Goal: Task Accomplishment & Management: Manage account settings

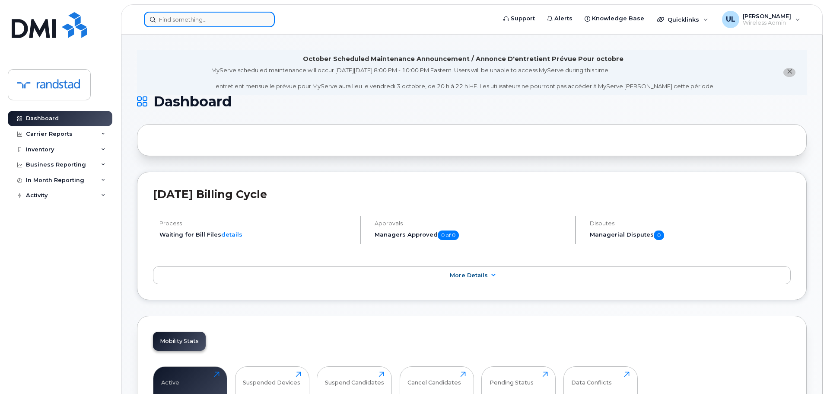
click at [256, 26] on input at bounding box center [209, 20] width 131 height 16
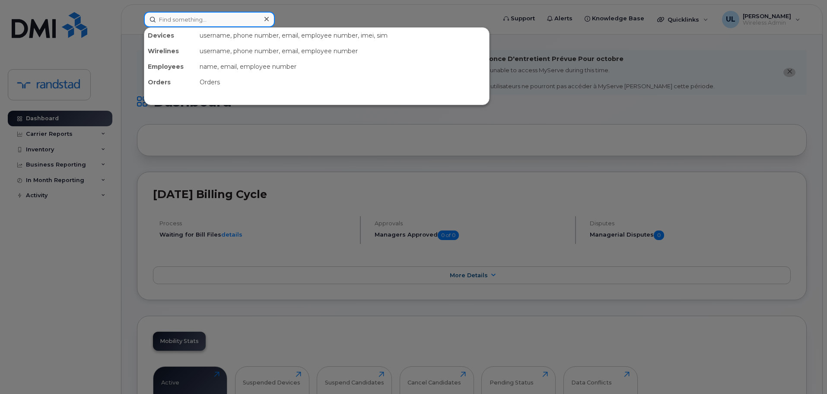
paste input "[PERSON_NAME]"
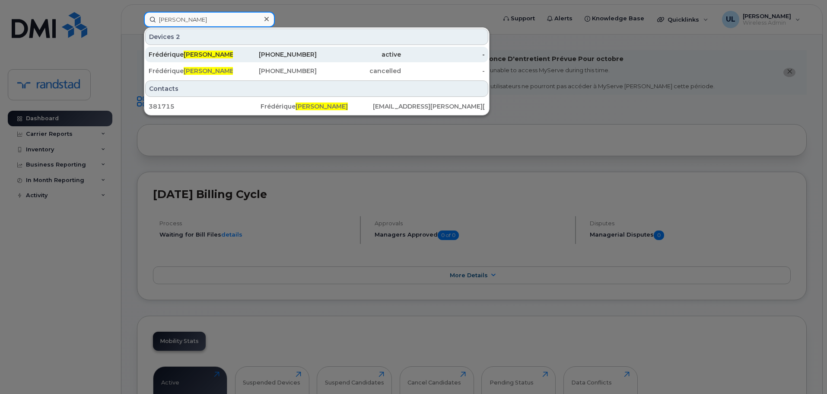
type input "[PERSON_NAME]"
click at [279, 54] on div "[PHONE_NUMBER]" at bounding box center [275, 54] width 84 height 9
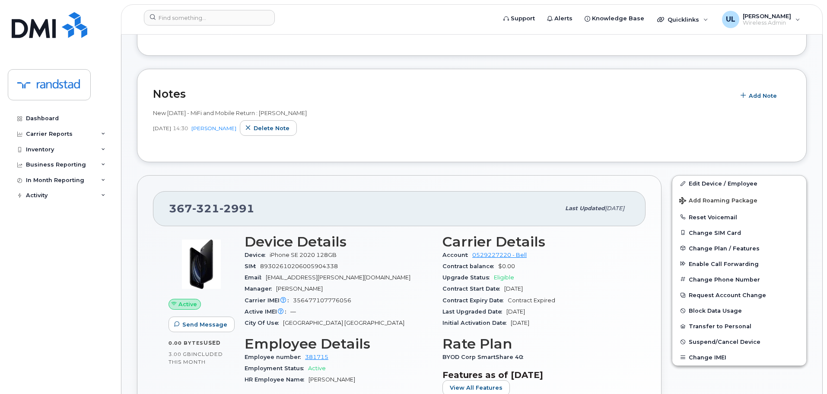
scroll to position [346, 0]
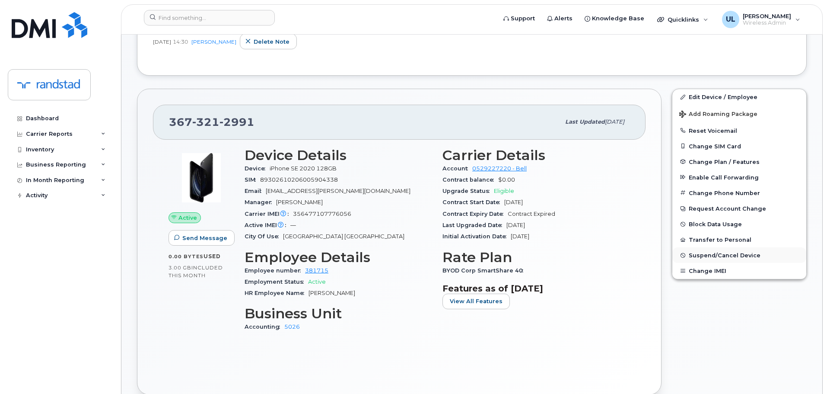
click at [735, 254] on span "Suspend/Cancel Device" at bounding box center [725, 255] width 72 height 6
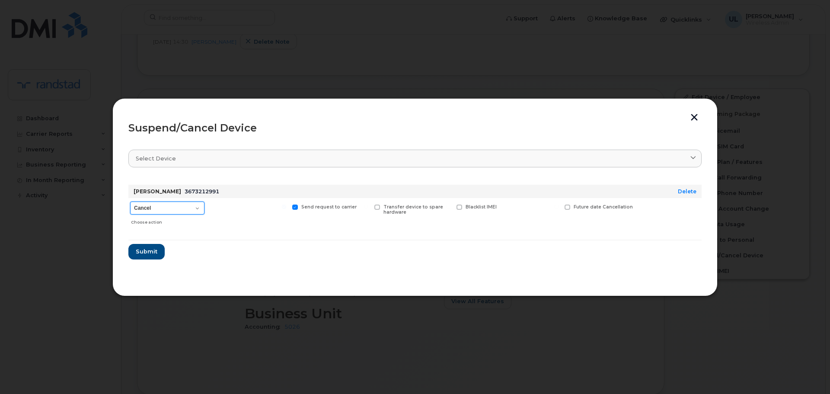
click at [179, 208] on select "Cancel Suspend - Extend Suspension Suspend - Reduced Rate Suspend - Full Rate S…" at bounding box center [167, 207] width 74 height 13
select select "[object Object]"
click at [130, 201] on select "Cancel Suspend - Extend Suspension Suspend - Reduced Rate Suspend - Full Rate S…" at bounding box center [167, 207] width 74 height 13
click at [156, 247] on span "Submit" at bounding box center [146, 251] width 22 height 8
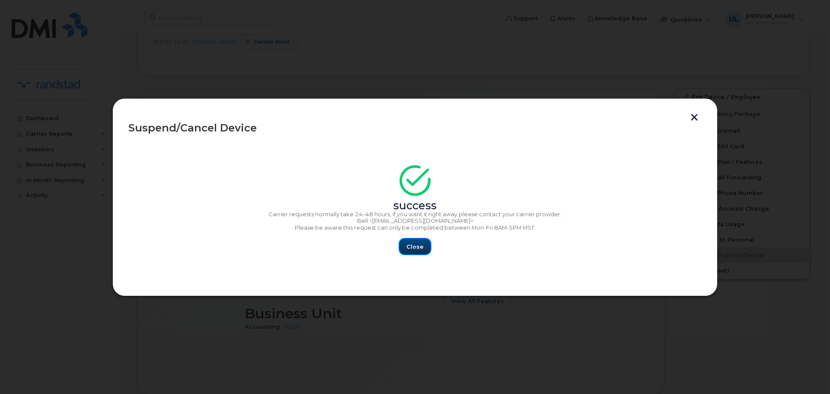
click at [408, 248] on span "Close" at bounding box center [414, 246] width 17 height 8
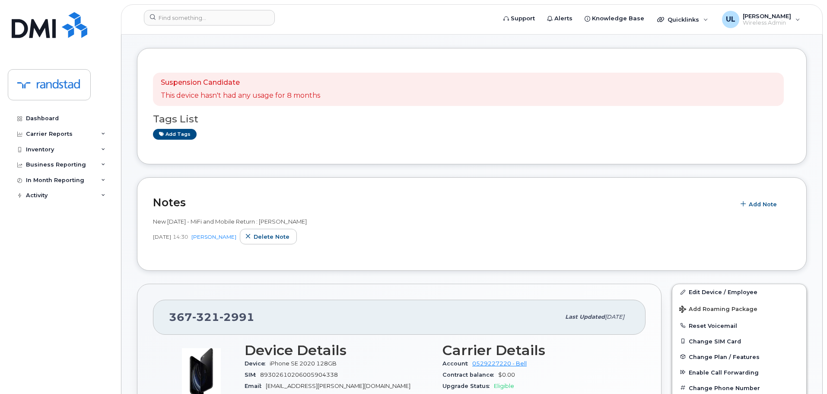
scroll to position [0, 0]
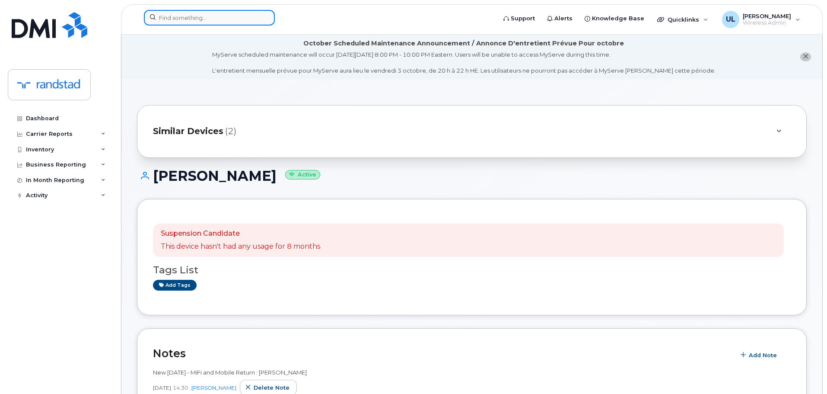
click at [185, 19] on input at bounding box center [209, 18] width 131 height 16
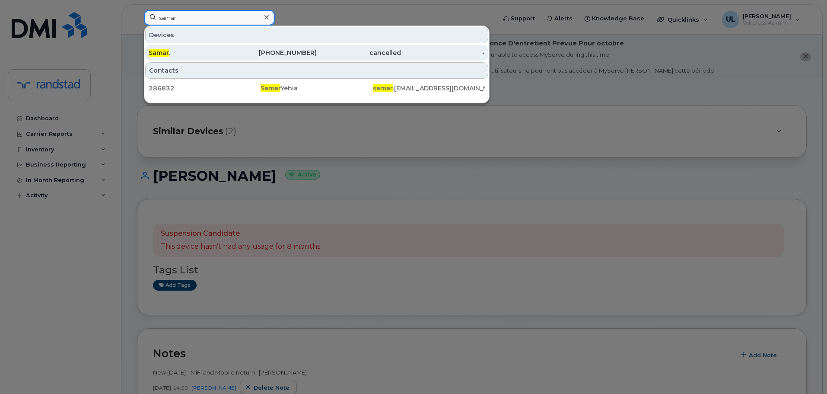
type input "samar"
drag, startPoint x: 204, startPoint y: 56, endPoint x: 214, endPoint y: 60, distance: 10.3
click at [204, 56] on div "Samar ." at bounding box center [191, 52] width 84 height 9
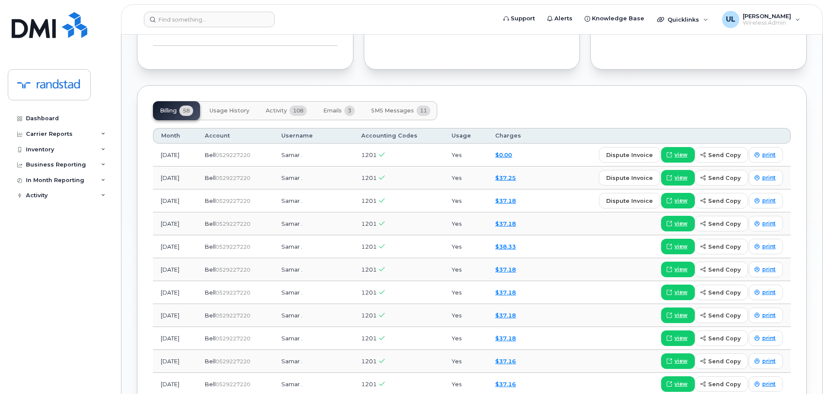
scroll to position [432, 0]
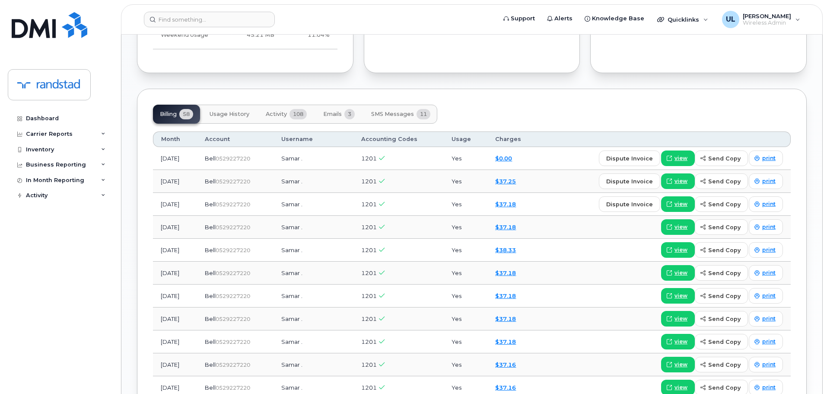
click at [350, 118] on span "3" at bounding box center [349, 114] width 10 height 10
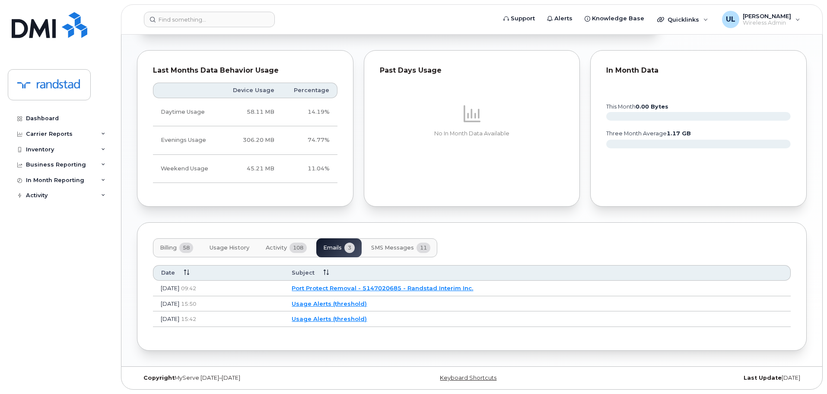
scroll to position [471, 0]
click at [184, 248] on span "58" at bounding box center [186, 247] width 14 height 10
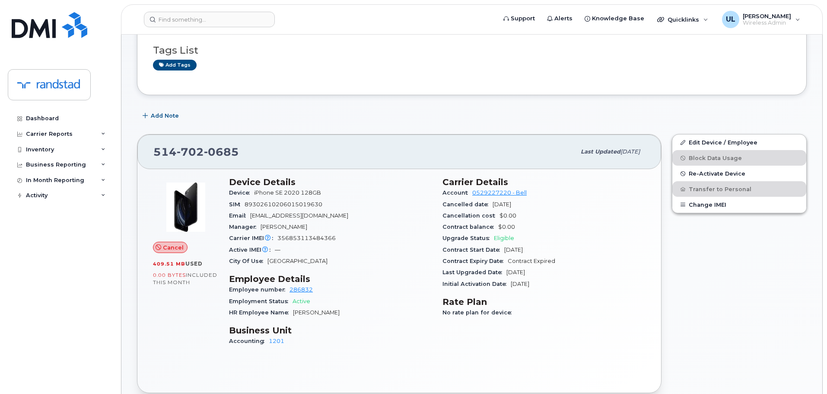
scroll to position [0, 0]
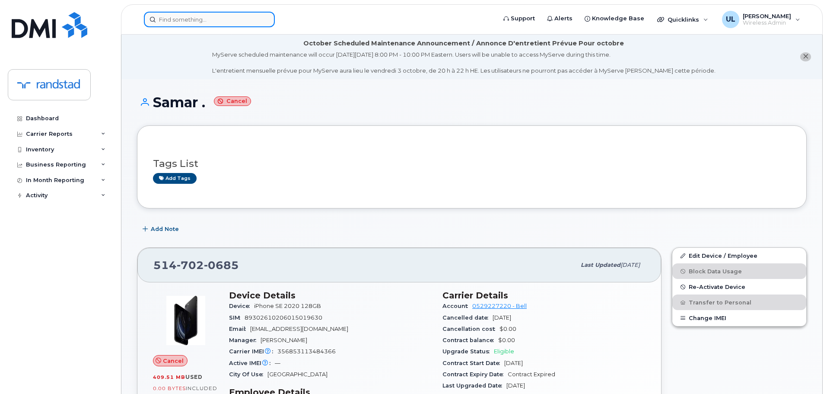
click at [257, 23] on input at bounding box center [209, 20] width 131 height 16
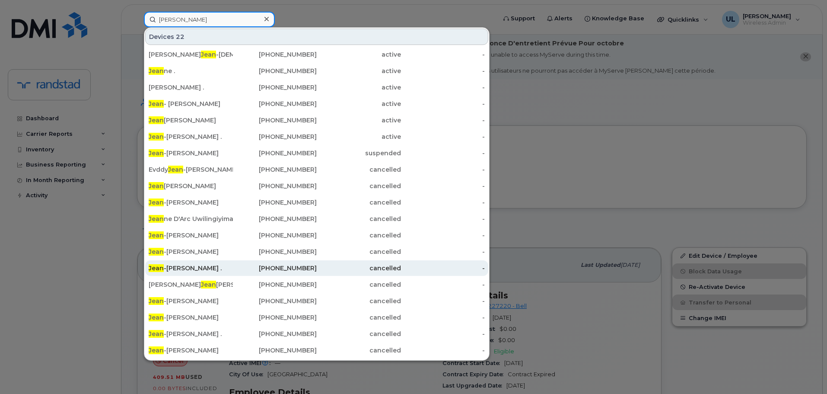
type input "jean"
click at [177, 270] on div "Jean -francois ." at bounding box center [191, 268] width 84 height 9
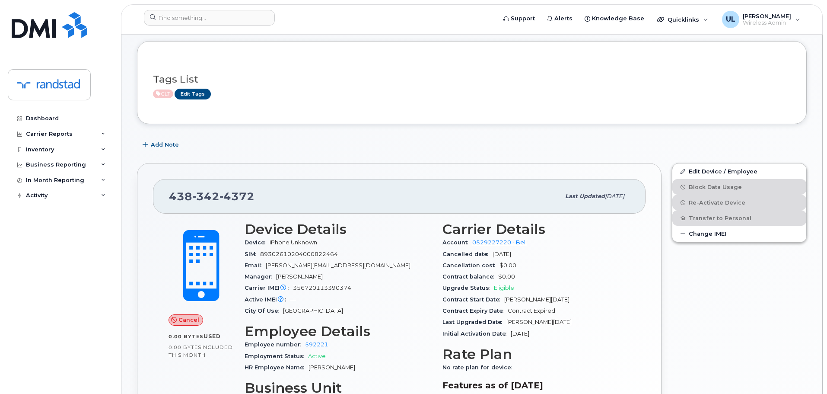
scroll to position [173, 0]
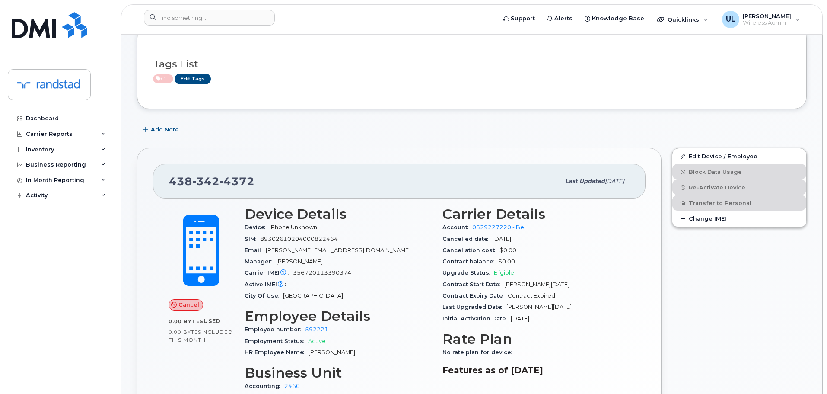
click at [310, 248] on span "jeanfrancois.vezina@randstadsourceright.ca" at bounding box center [338, 250] width 145 height 6
copy span "vezina"
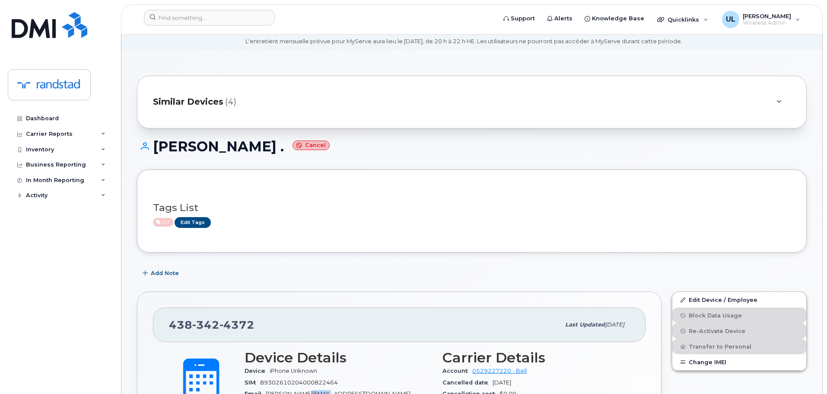
scroll to position [0, 0]
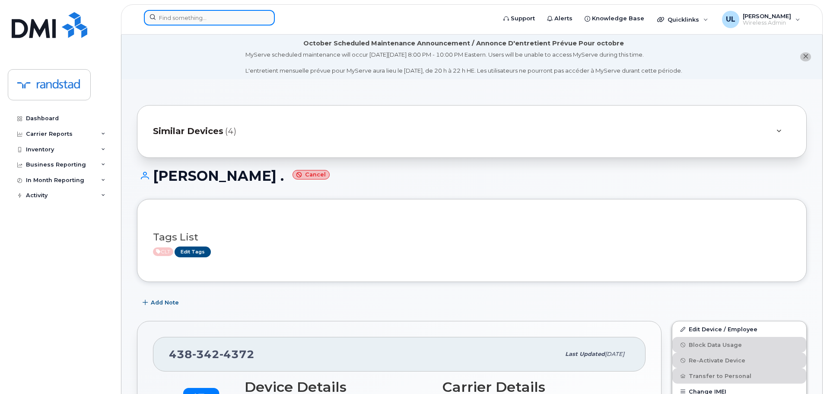
click at [231, 10] on input at bounding box center [209, 18] width 131 height 16
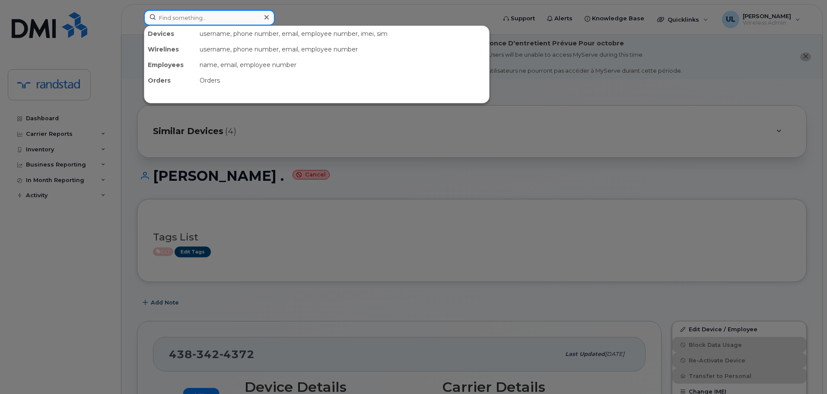
paste input "vezina"
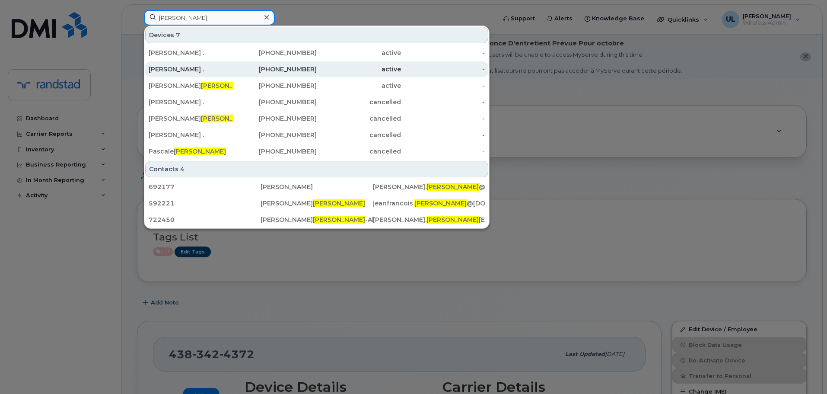
type input "vezina"
click at [218, 67] on div "Jean-francois ." at bounding box center [191, 69] width 84 height 9
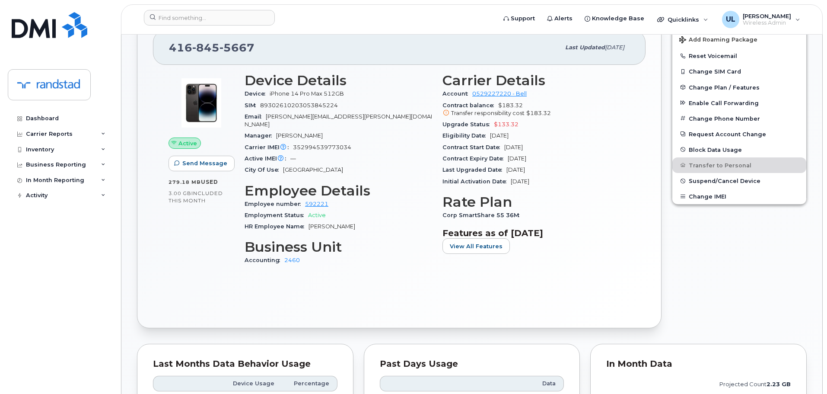
scroll to position [648, 0]
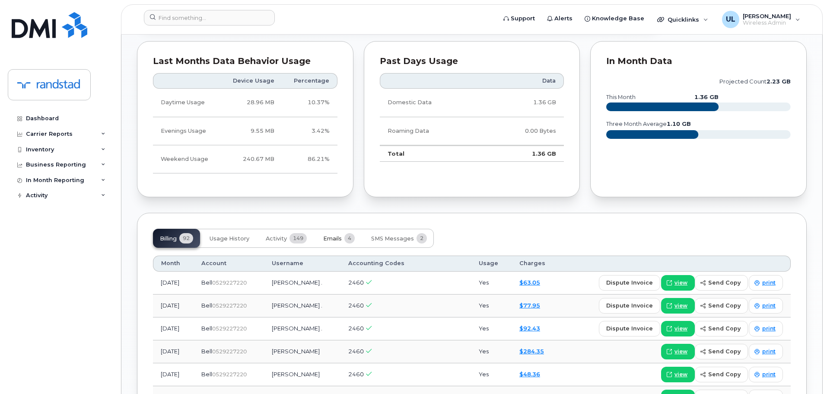
click at [327, 234] on button "Emails 4" at bounding box center [338, 238] width 45 height 19
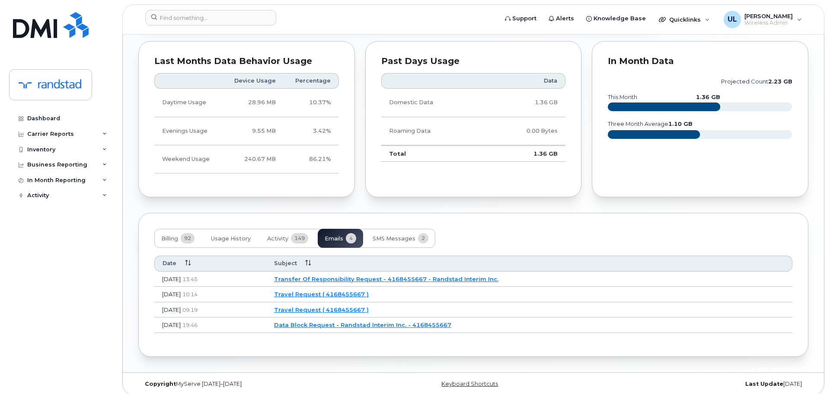
scroll to position [646, 0]
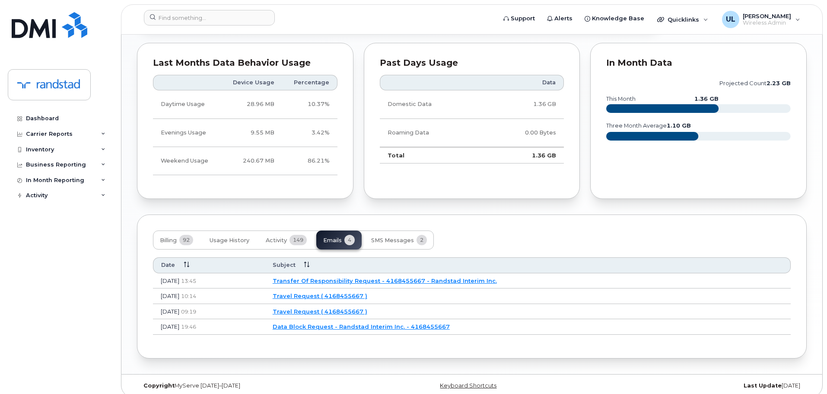
drag, startPoint x: 375, startPoint y: 270, endPoint x: 376, endPoint y: 277, distance: 7.0
click at [376, 277] on td "Transfer Of Responsibility Request - 4168455667 - Randstad Interim Inc." at bounding box center [528, 281] width 526 height 16
click at [372, 277] on link "Transfer Of Responsibility Request - 4168455667 - Randstad Interim Inc." at bounding box center [385, 280] width 224 height 7
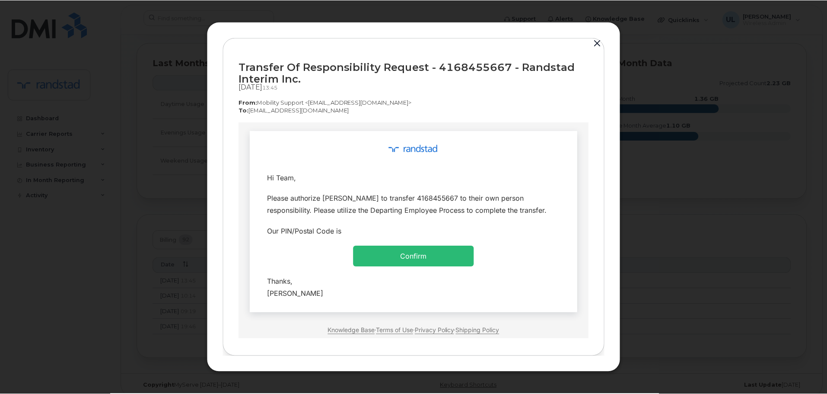
scroll to position [0, 0]
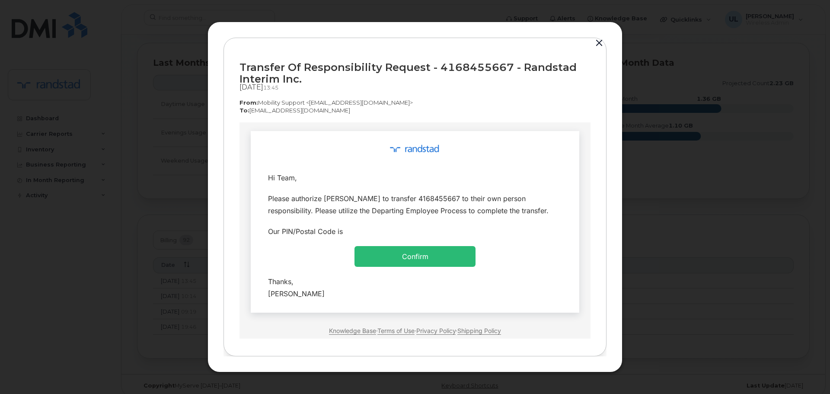
click at [600, 45] on button "button" at bounding box center [598, 43] width 13 height 12
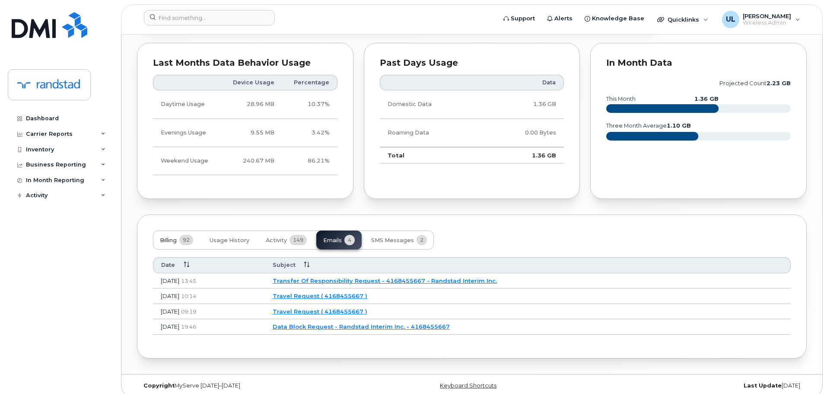
click at [174, 239] on button "Billing 92" at bounding box center [176, 239] width 47 height 19
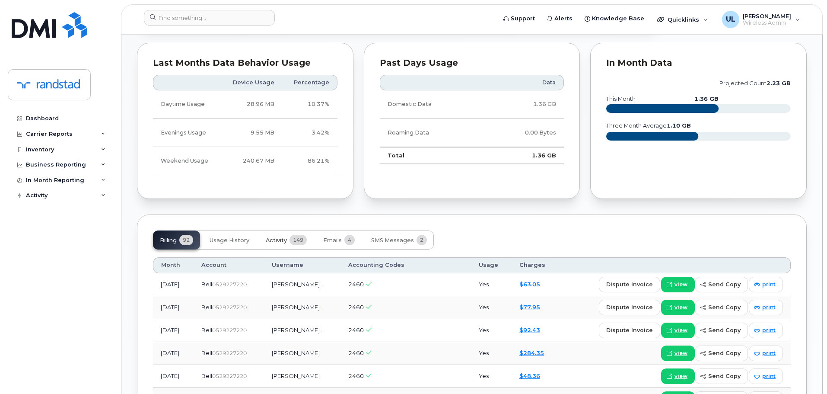
click at [274, 237] on span "Activity" at bounding box center [276, 240] width 21 height 7
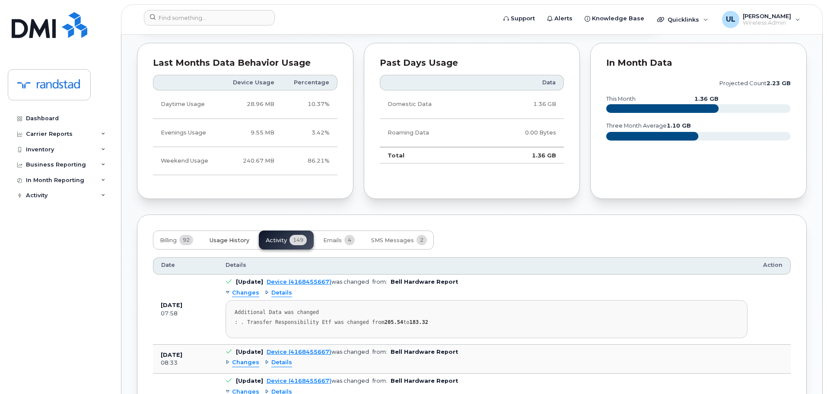
click at [239, 237] on span "Usage History" at bounding box center [230, 240] width 40 height 7
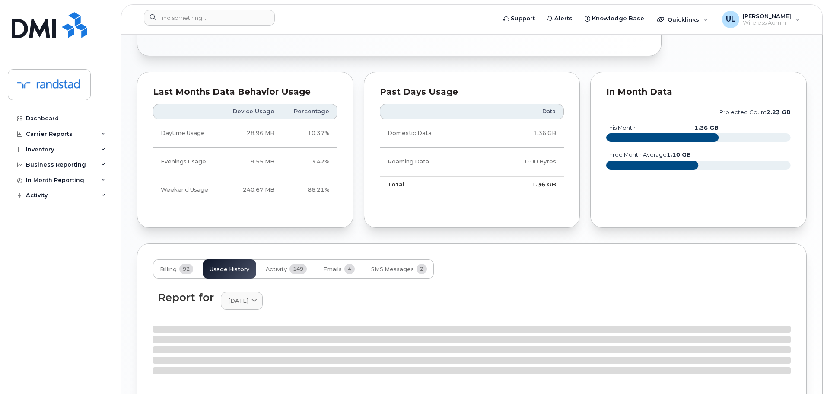
scroll to position [646, 0]
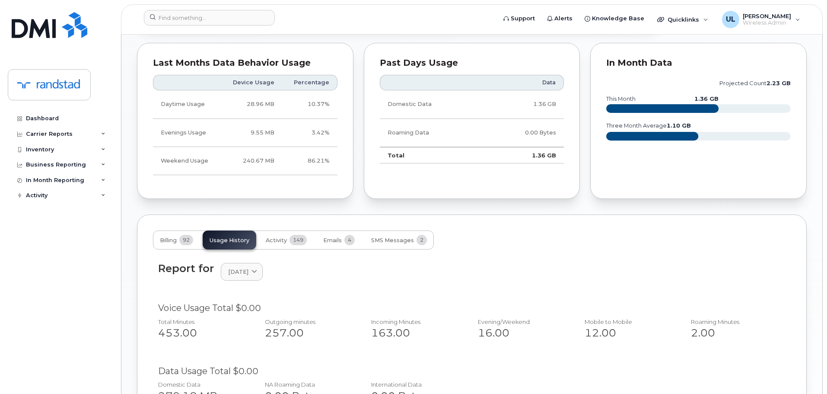
click at [293, 235] on span "149" at bounding box center [297, 240] width 17 height 10
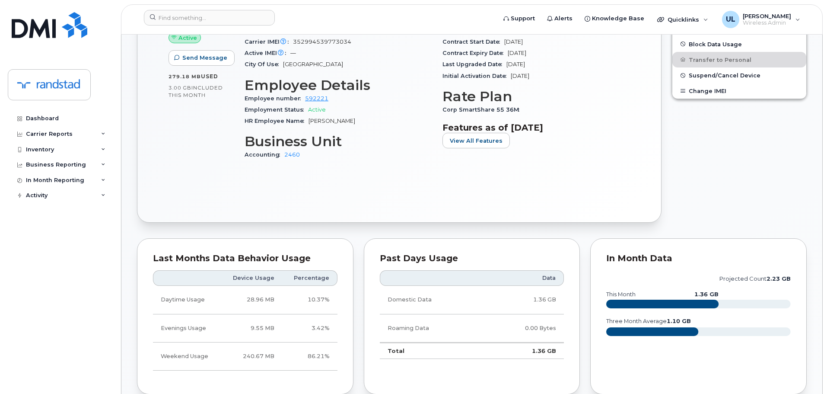
scroll to position [691, 0]
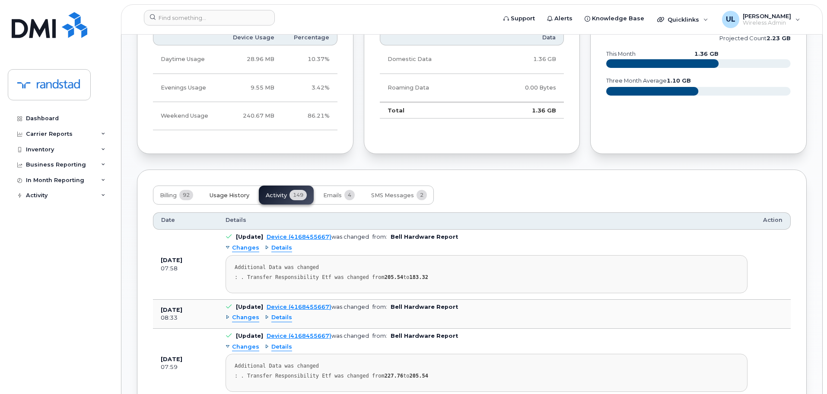
click at [215, 191] on button "Usage History" at bounding box center [230, 194] width 54 height 19
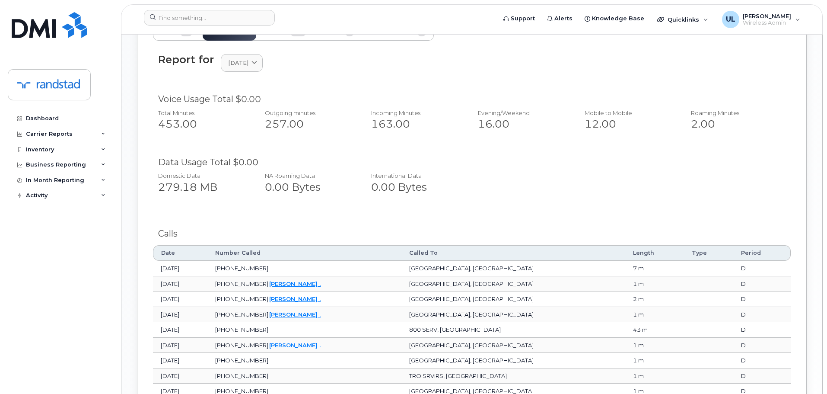
scroll to position [735, 0]
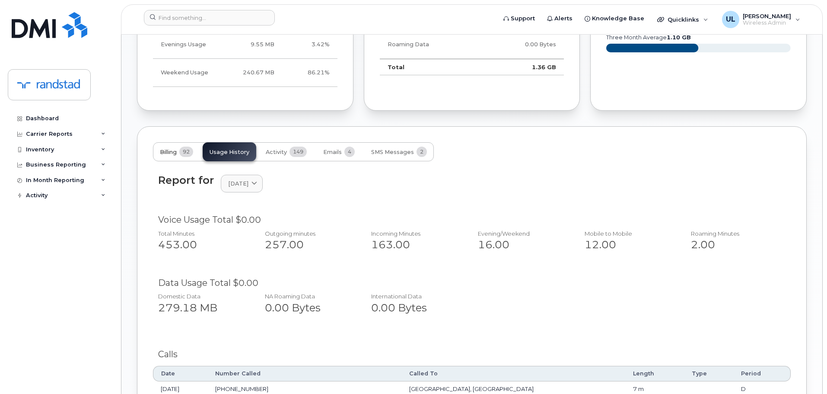
click at [186, 146] on span "92" at bounding box center [186, 151] width 14 height 10
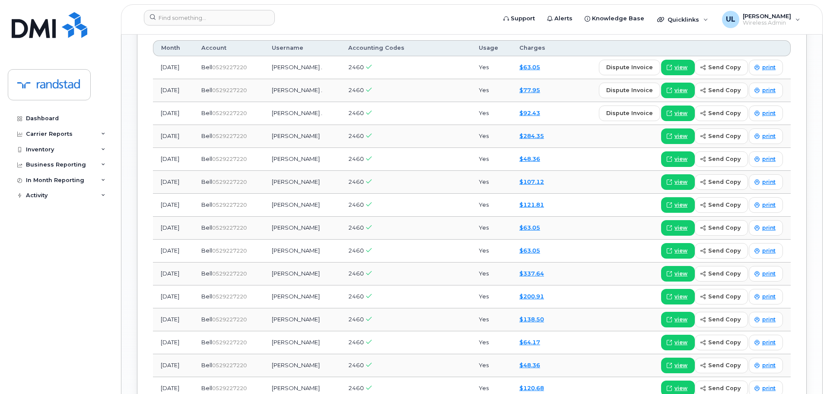
scroll to position [864, 0]
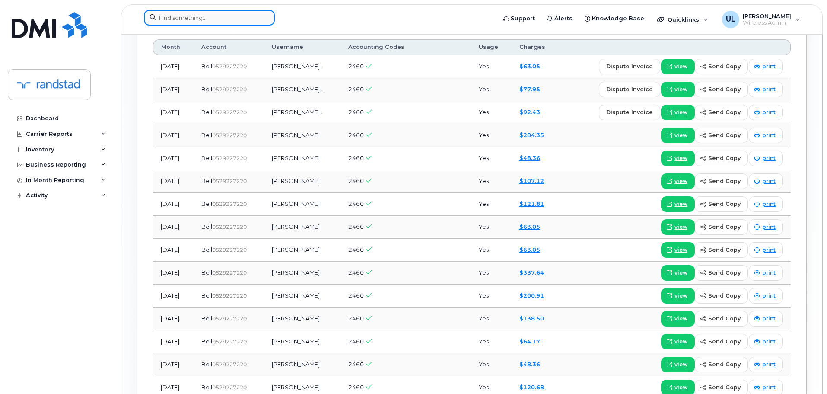
click at [235, 18] on input at bounding box center [209, 18] width 131 height 16
paste input "Lucifero"
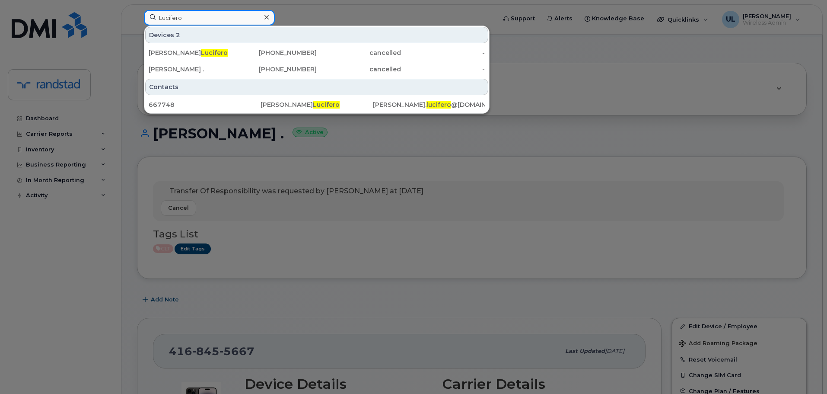
scroll to position [0, 0]
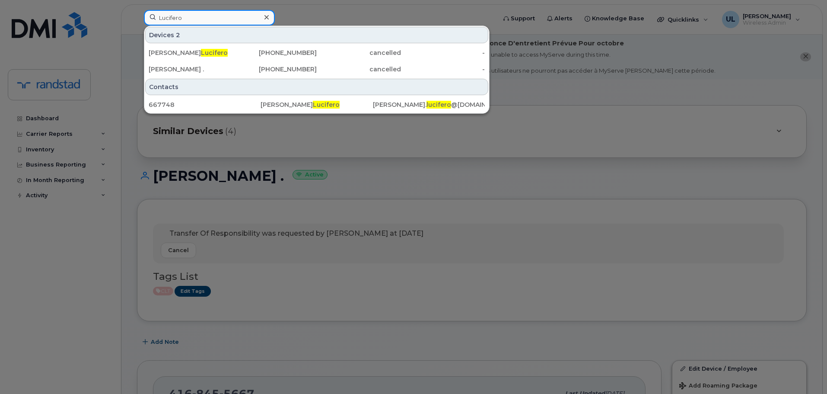
click at [234, 16] on input "Lucifero" at bounding box center [209, 18] width 131 height 16
paste input "Pérusse"
click at [225, 19] on input "Pérusse" at bounding box center [209, 18] width 131 height 16
paste input "Verma"
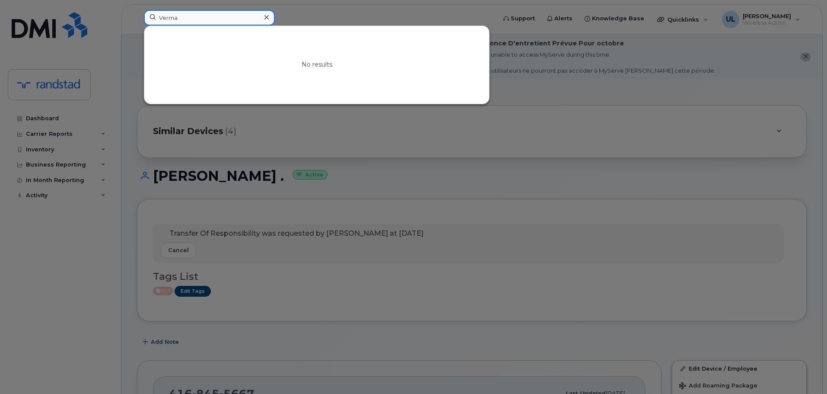
click at [231, 19] on input "Verma" at bounding box center [209, 18] width 131 height 16
paste input "Akash"
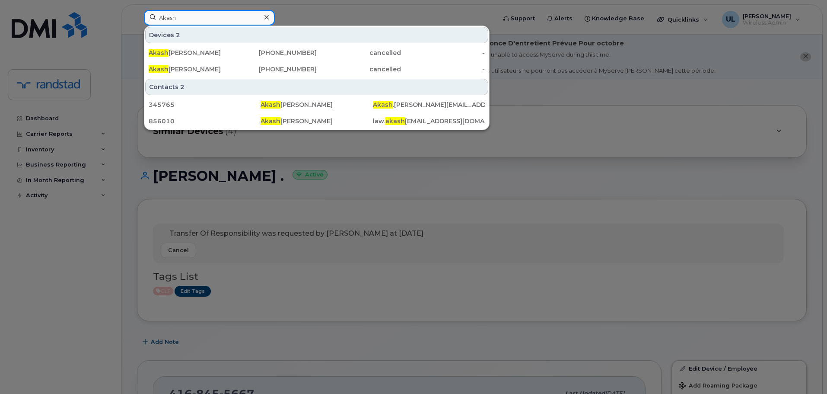
click at [226, 23] on input "Akash" at bounding box center [209, 18] width 131 height 16
paste input "[PERSON_NAME]"
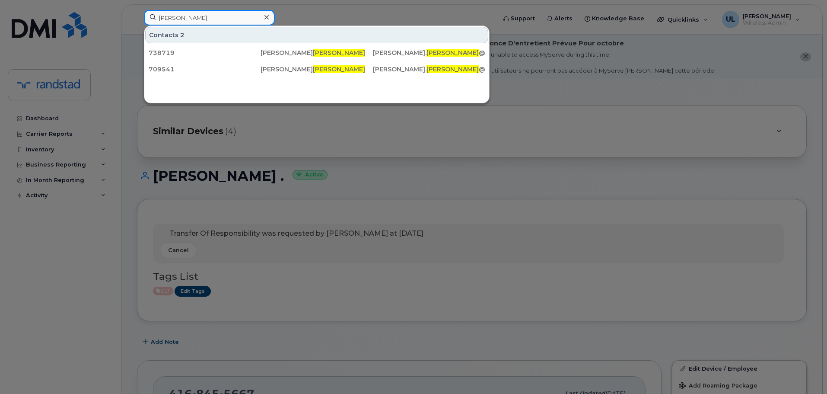
click at [221, 22] on input "[PERSON_NAME]" at bounding box center [209, 18] width 131 height 16
click at [248, 23] on input "[PERSON_NAME]" at bounding box center [209, 18] width 131 height 16
paste input "[PERSON_NAME]"
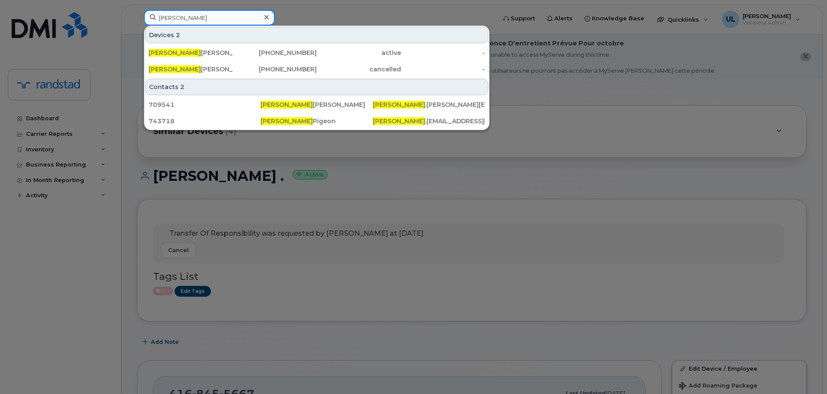
type input "[PERSON_NAME]"
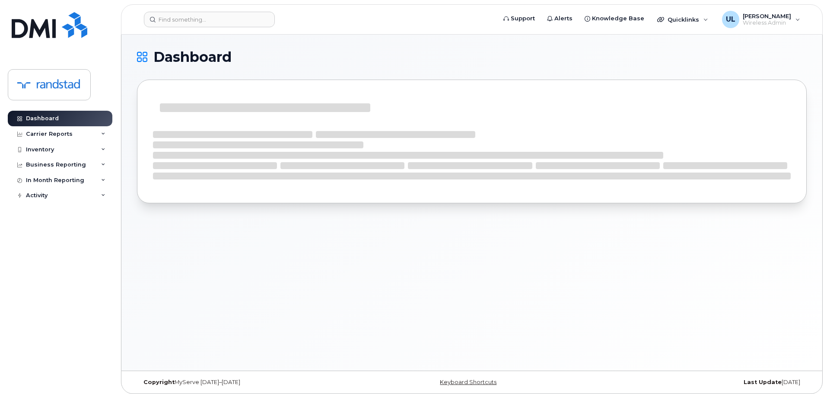
click at [195, 28] on header "Support Alerts Knowledge Base Quicklinks Suspend / Cancel Device Change SIM Car…" at bounding box center [472, 19] width 702 height 30
click at [196, 24] on input at bounding box center [209, 20] width 131 height 16
paste input "[PERSON_NAME]"
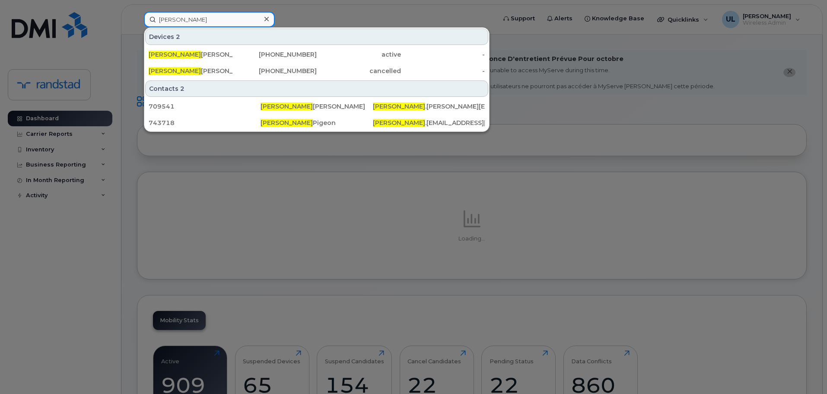
type input "[PERSON_NAME]"
